Goal: Transaction & Acquisition: Register for event/course

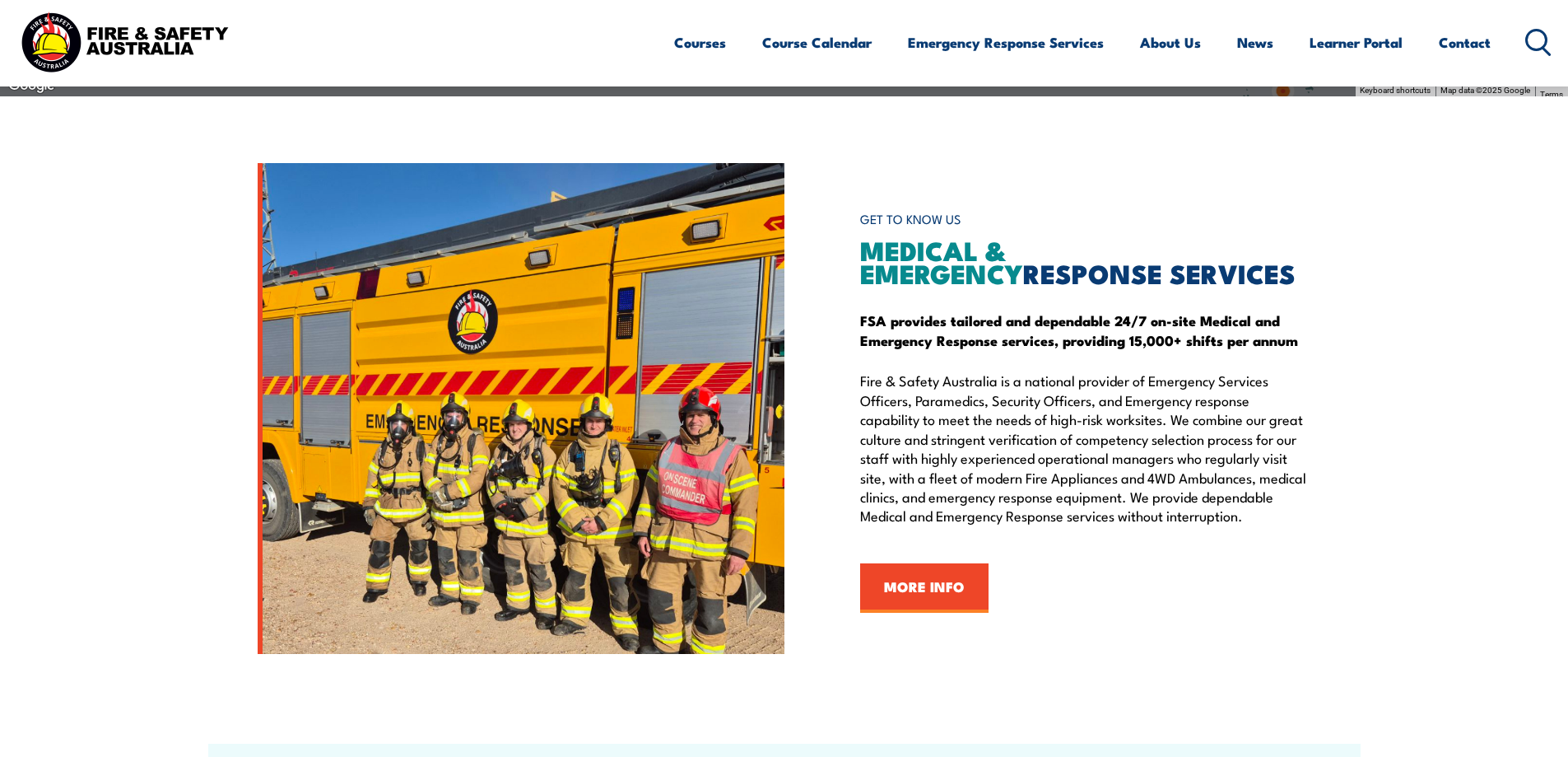
scroll to position [1833, 0]
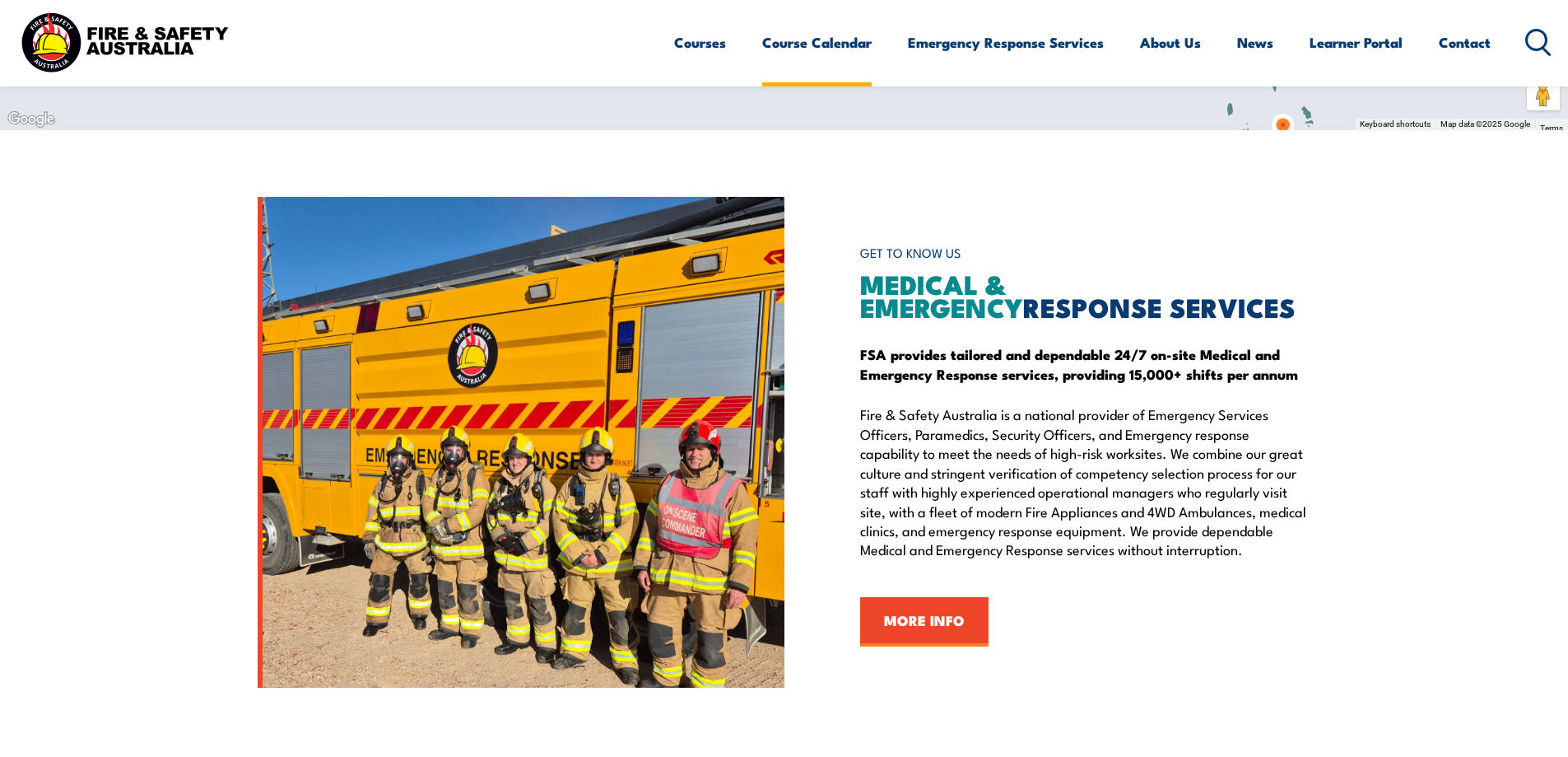
click at [834, 34] on link "Course Calendar" at bounding box center [817, 43] width 109 height 44
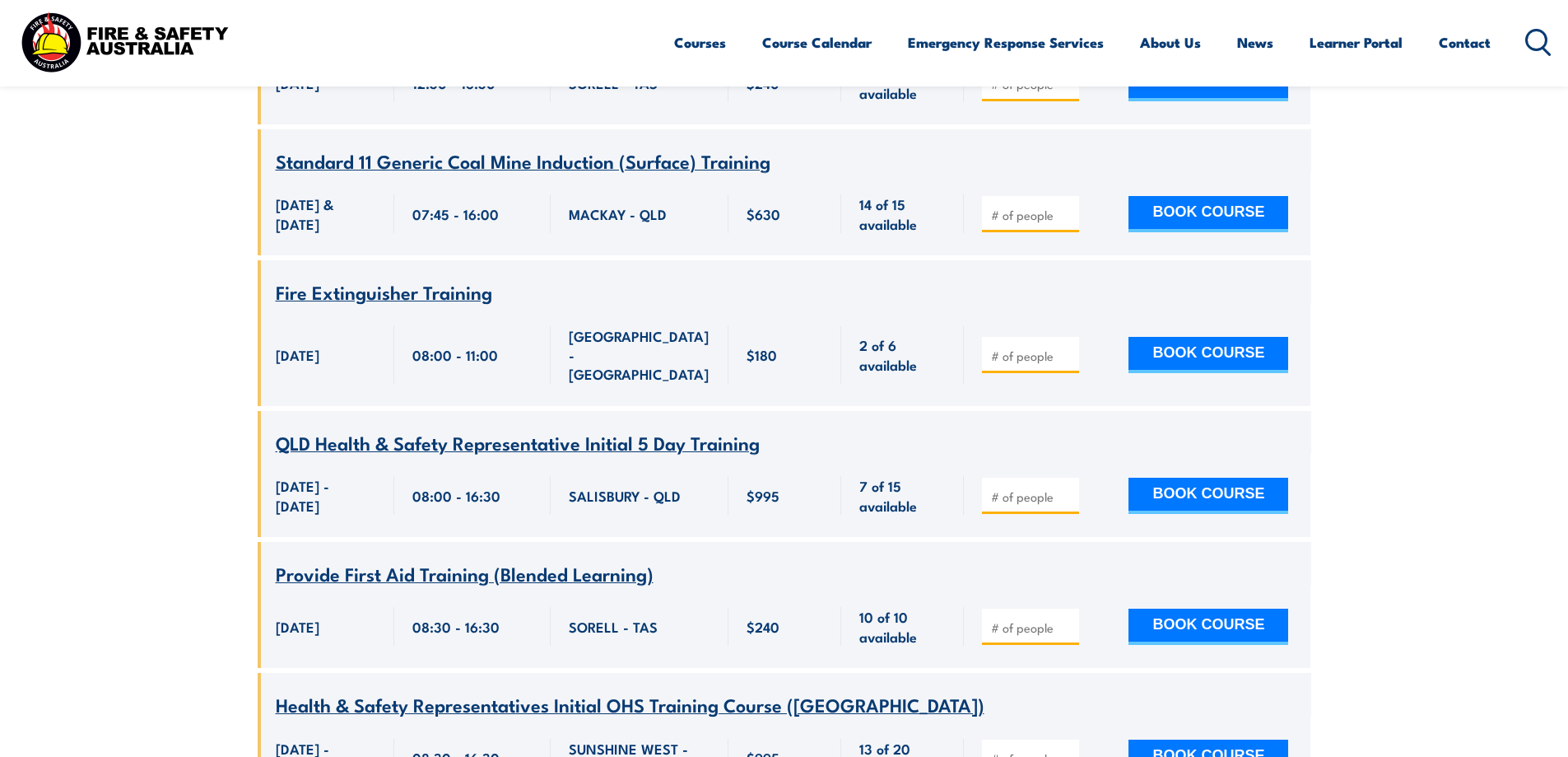
scroll to position [3274, 0]
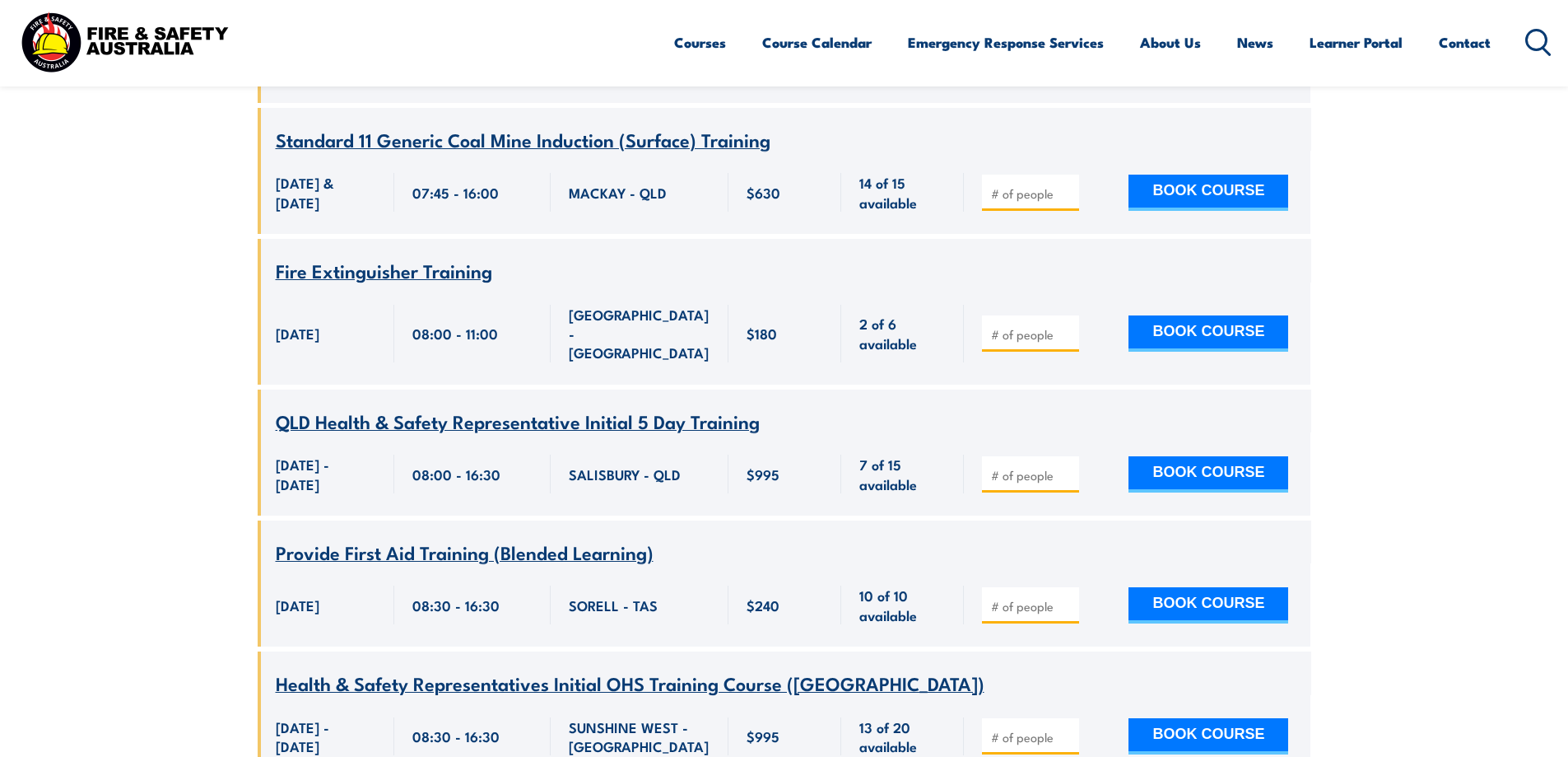
click at [806, 718] on div "$995" at bounding box center [784, 737] width 77 height 38
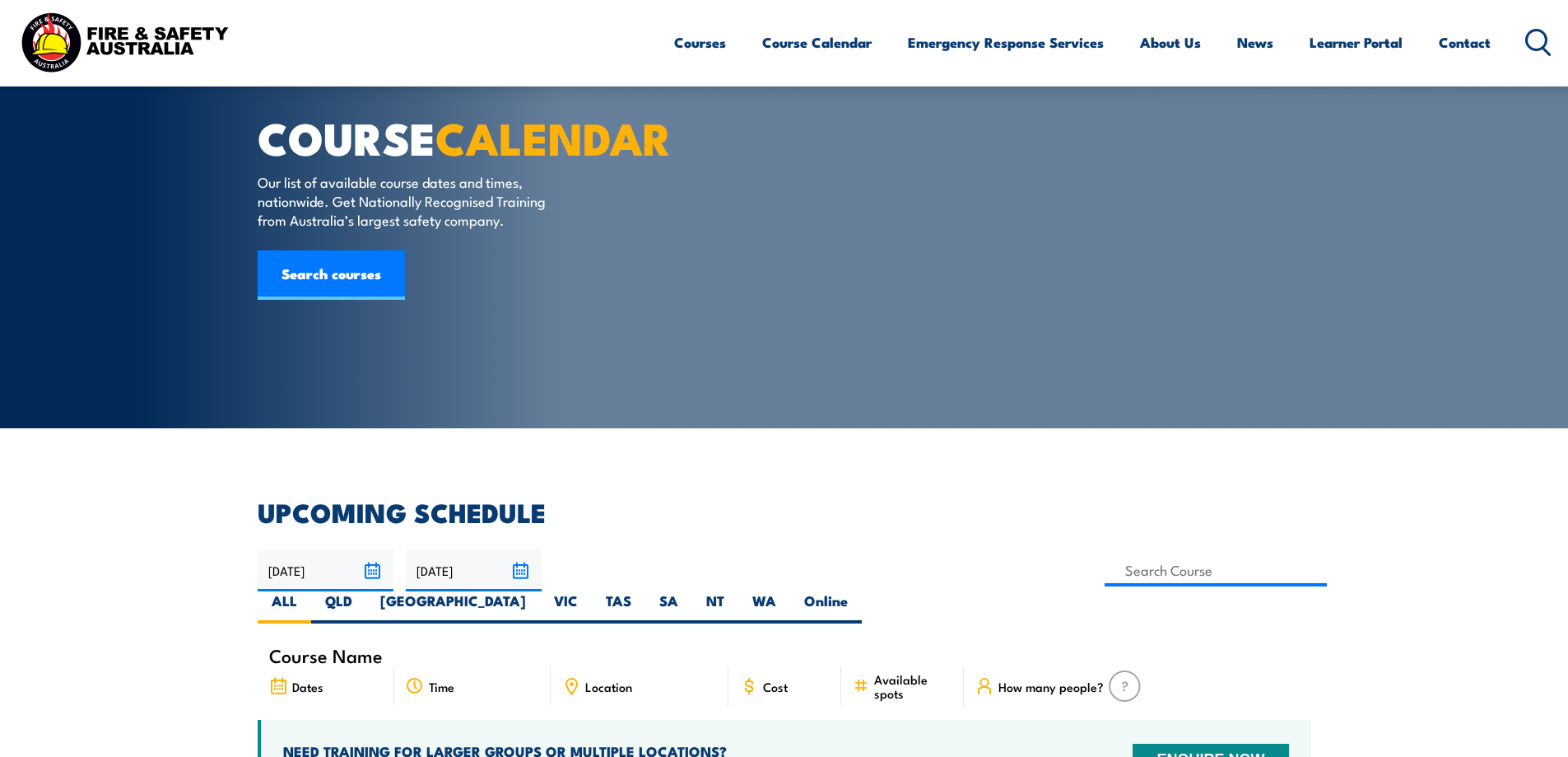
scroll to position [0, 0]
